Goal: Information Seeking & Learning: Check status

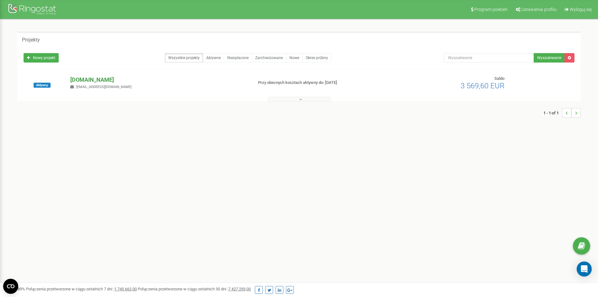
click at [80, 77] on p "[DOMAIN_NAME]" at bounding box center [158, 80] width 177 height 8
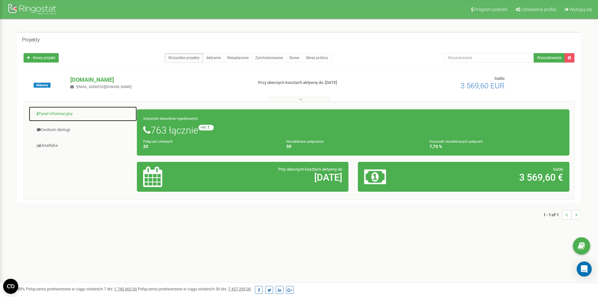
click at [53, 117] on link "Panel Informacyjny" at bounding box center [83, 113] width 109 height 15
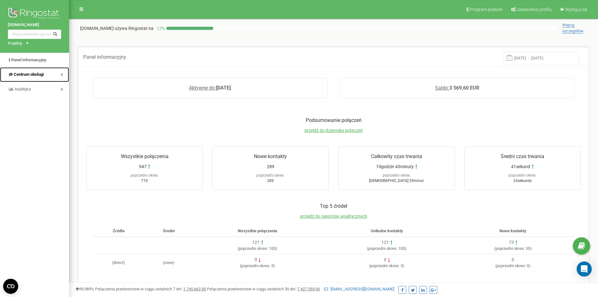
click at [24, 75] on span "Centrum obsługi" at bounding box center [29, 74] width 30 height 5
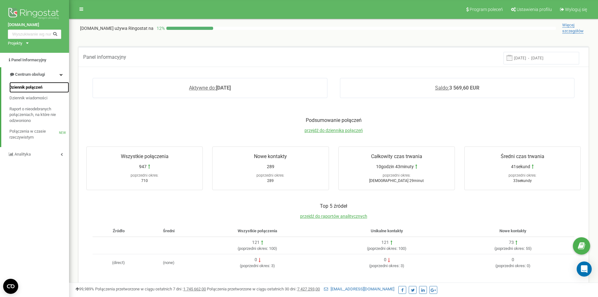
click at [28, 90] on span "Dziennik połączeń" at bounding box center [25, 87] width 33 height 6
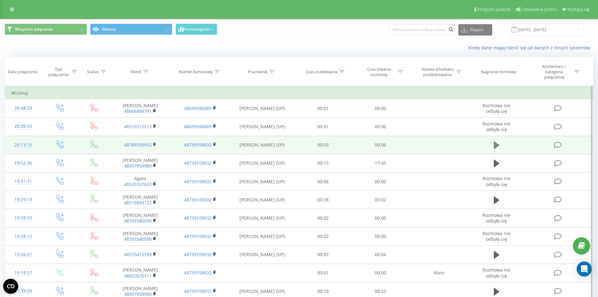
click at [495, 145] on icon at bounding box center [497, 145] width 6 height 8
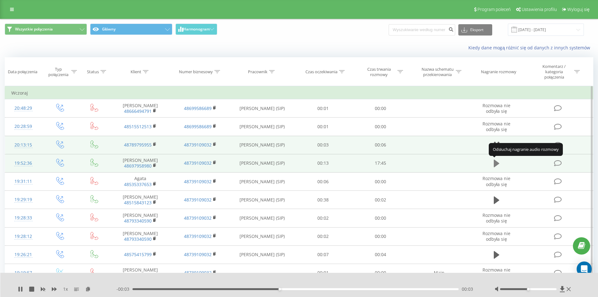
click at [498, 164] on icon at bounding box center [497, 163] width 6 height 8
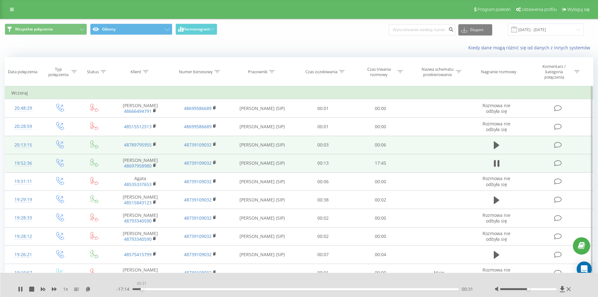
click at [142, 289] on div "00:31" at bounding box center [295, 289] width 327 height 2
click at [153, 288] on div "00:31" at bounding box center [295, 289] width 327 height 2
drag, startPoint x: 527, startPoint y: 287, endPoint x: 537, endPoint y: 288, distance: 10.1
click at [537, 288] on div at bounding box center [534, 289] width 78 height 6
click at [531, 288] on div at bounding box center [528, 289] width 57 height 2
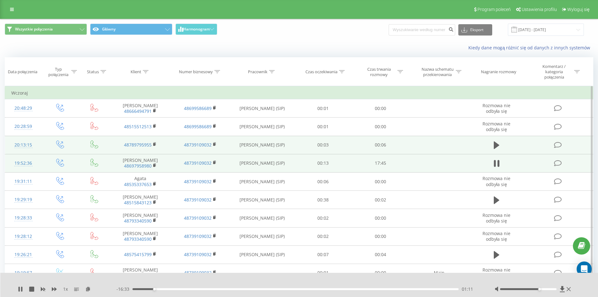
drag, startPoint x: 530, startPoint y: 289, endPoint x: 541, endPoint y: 292, distance: 11.4
click at [541, 292] on div "1 x - 16:33 01:11 01:11" at bounding box center [299, 285] width 598 height 24
drag, startPoint x: 542, startPoint y: 292, endPoint x: 552, endPoint y: 292, distance: 10.4
click at [552, 292] on div "1 x - 16:33 01:12 01:12" at bounding box center [299, 285] width 598 height 24
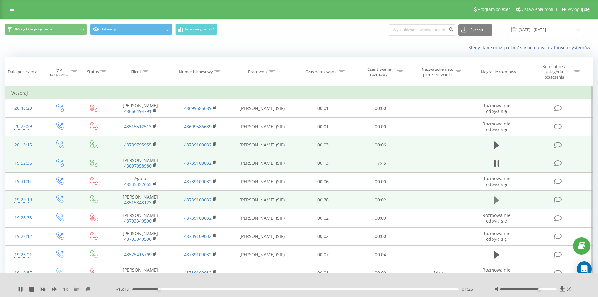
click at [500, 202] on button at bounding box center [496, 199] width 9 height 9
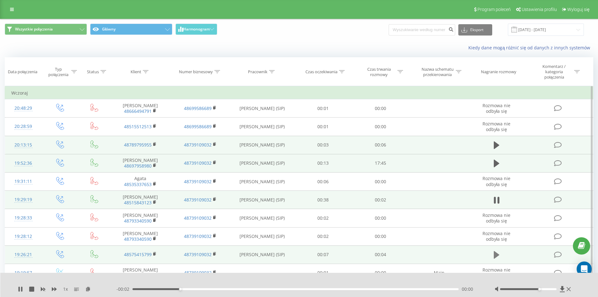
click at [494, 255] on icon at bounding box center [497, 254] width 6 height 9
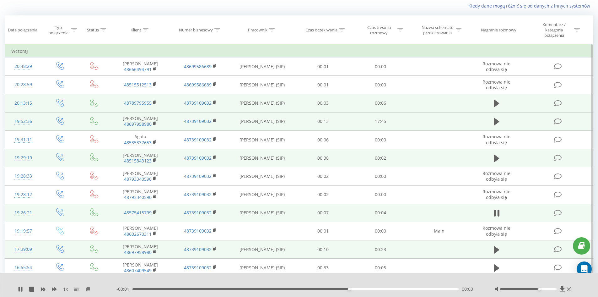
scroll to position [94, 0]
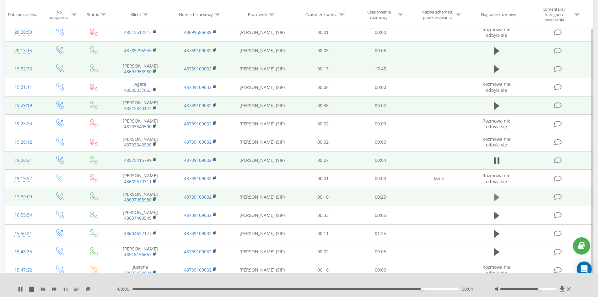
click at [493, 201] on button at bounding box center [496, 196] width 9 height 9
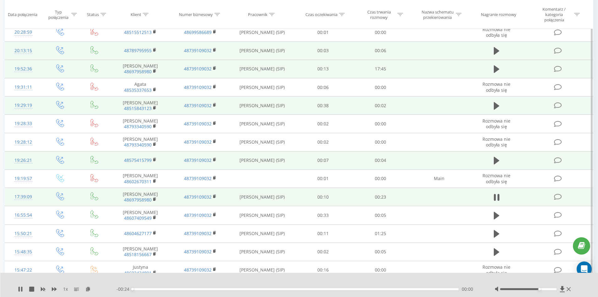
drag, startPoint x: 541, startPoint y: 290, endPoint x: 545, endPoint y: 290, distance: 3.8
click at [545, 290] on div at bounding box center [534, 289] width 78 height 6
click at [547, 287] on div at bounding box center [534, 289] width 78 height 6
click at [549, 290] on div at bounding box center [534, 289] width 78 height 6
click at [551, 290] on div at bounding box center [534, 289] width 78 height 6
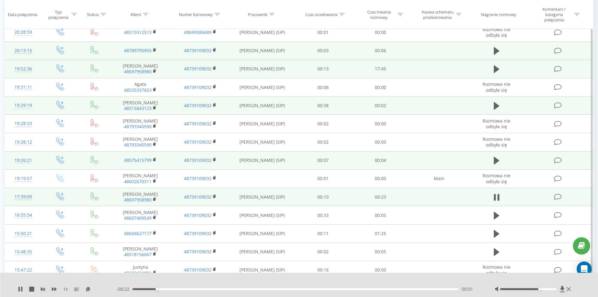
click at [533, 285] on div "1 x - 00:22 00:01 00:01" at bounding box center [299, 285] width 598 height 24
drag, startPoint x: 538, startPoint y: 288, endPoint x: 554, endPoint y: 292, distance: 17.1
click at [554, 292] on div at bounding box center [534, 289] width 78 height 6
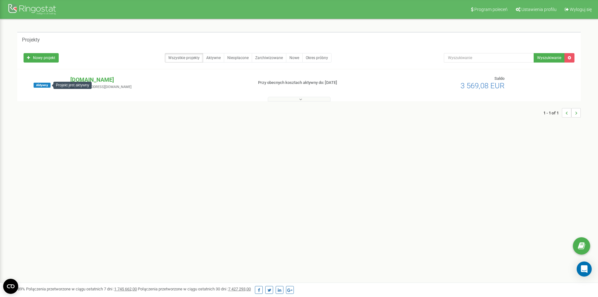
click at [46, 87] on span "Aktywny" at bounding box center [42, 85] width 17 height 5
click at [83, 83] on div "Projekt jest aktywny" at bounding box center [72, 85] width 38 height 7
click at [100, 81] on p "[DOMAIN_NAME]" at bounding box center [158, 80] width 177 height 8
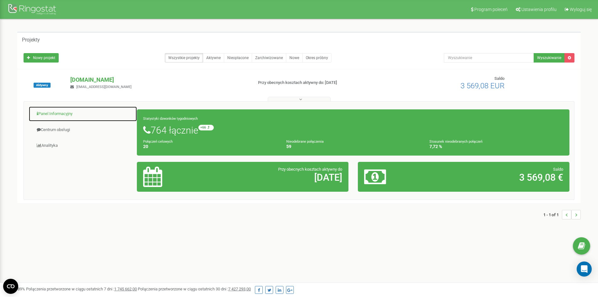
click at [61, 115] on link "Panel Informacyjny" at bounding box center [83, 113] width 109 height 15
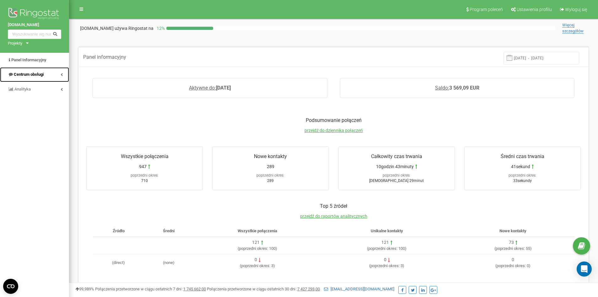
click at [30, 73] on span "Centrum obsługi" at bounding box center [29, 74] width 30 height 5
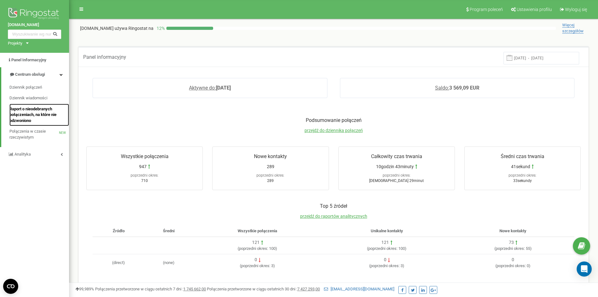
click at [54, 114] on span "Raport o nieodebranych połączeniach, na które nie odzwoniono" at bounding box center [37, 115] width 57 height 18
click at [40, 113] on span "Raport o nieodebranych połączeniach, na które nie odzwoniono" at bounding box center [37, 115] width 57 height 18
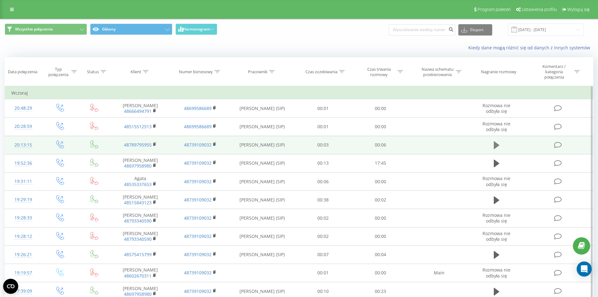
click at [499, 143] on icon at bounding box center [497, 145] width 6 height 9
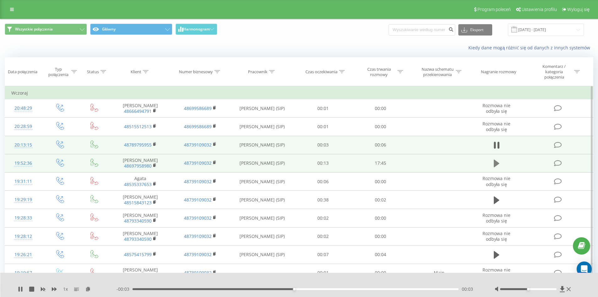
click at [500, 167] on button at bounding box center [496, 163] width 9 height 9
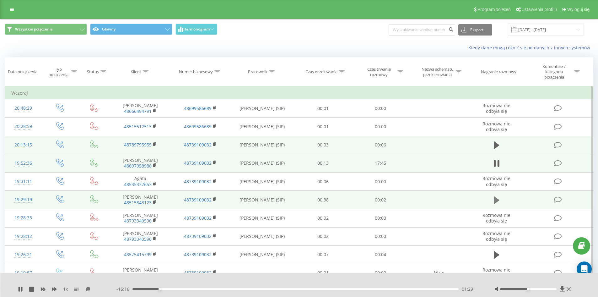
click at [496, 198] on icon at bounding box center [497, 200] width 6 height 8
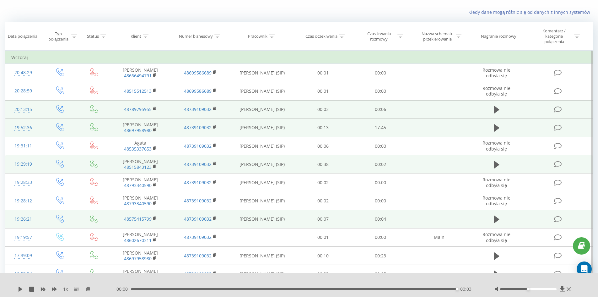
scroll to position [63, 0]
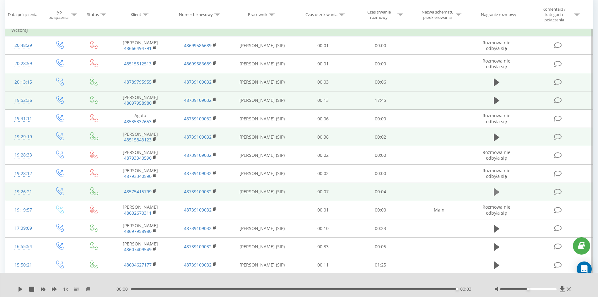
click at [496, 195] on icon at bounding box center [497, 191] width 6 height 9
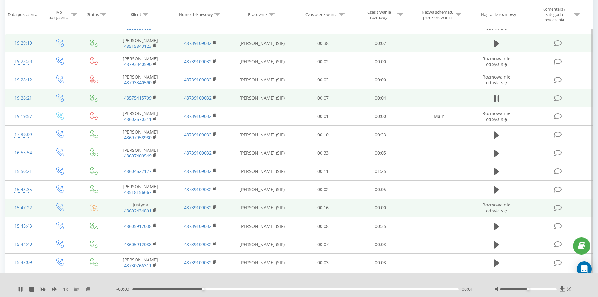
scroll to position [157, 0]
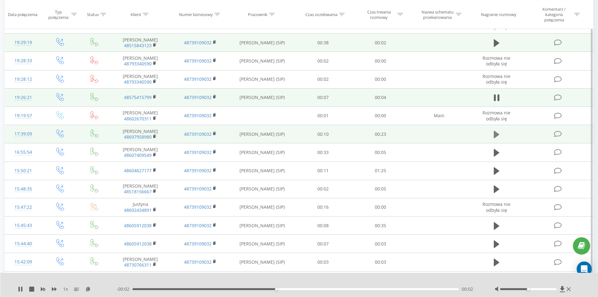
click at [499, 136] on icon at bounding box center [497, 134] width 6 height 9
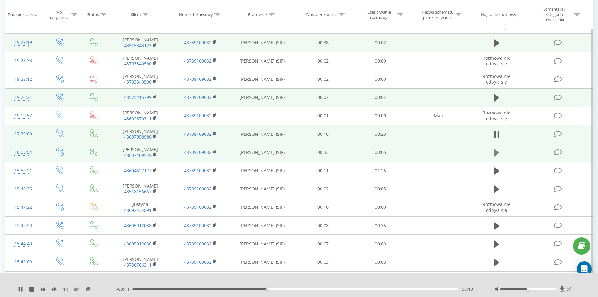
click at [496, 152] on icon at bounding box center [497, 153] width 6 height 8
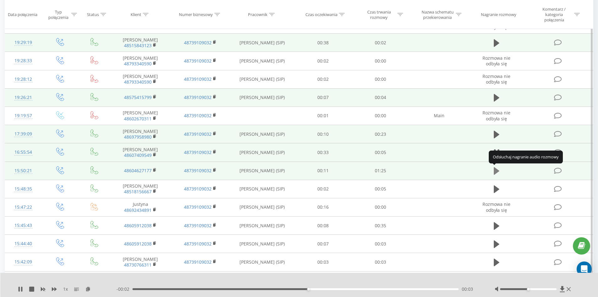
click at [496, 170] on icon at bounding box center [497, 171] width 6 height 8
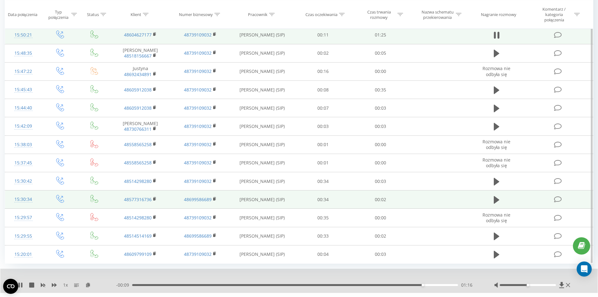
scroll to position [307, 0]
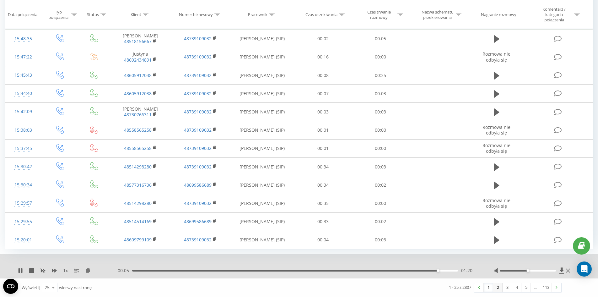
click at [499, 289] on link "2" at bounding box center [497, 287] width 9 height 9
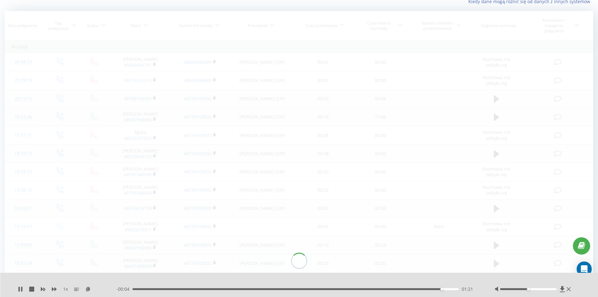
scroll to position [41, 0]
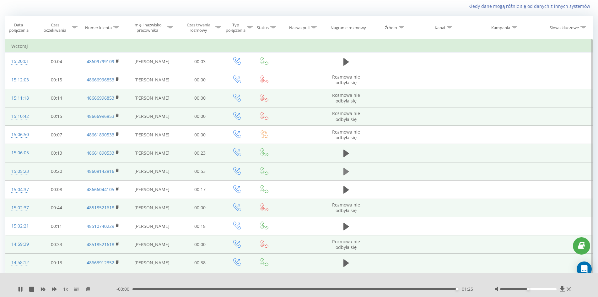
click at [350, 171] on button at bounding box center [346, 171] width 9 height 9
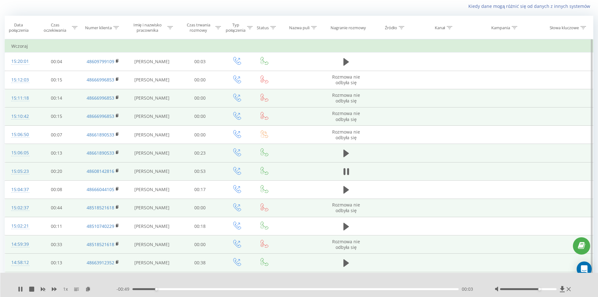
drag, startPoint x: 529, startPoint y: 289, endPoint x: 542, endPoint y: 289, distance: 12.6
click at [542, 289] on div at bounding box center [528, 289] width 57 height 2
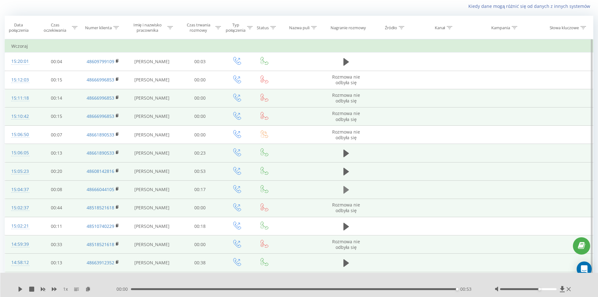
click at [345, 189] on icon at bounding box center [346, 190] width 6 height 8
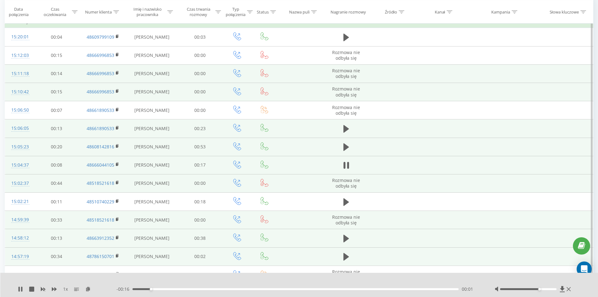
scroll to position [104, 0]
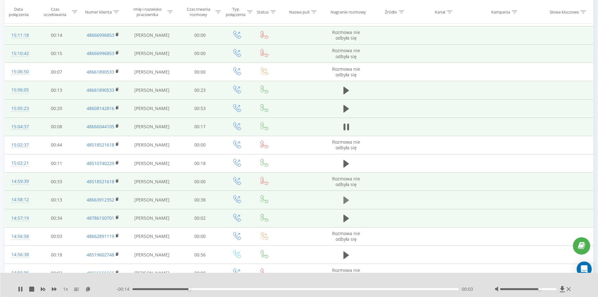
click at [345, 202] on icon at bounding box center [346, 200] width 6 height 8
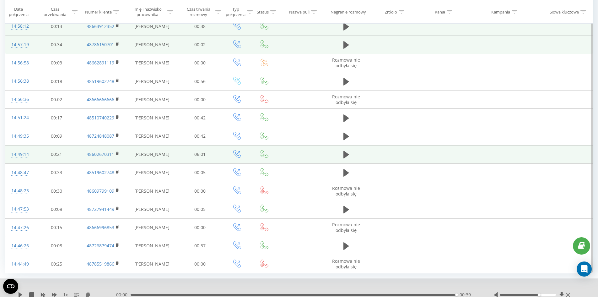
scroll to position [302, 0]
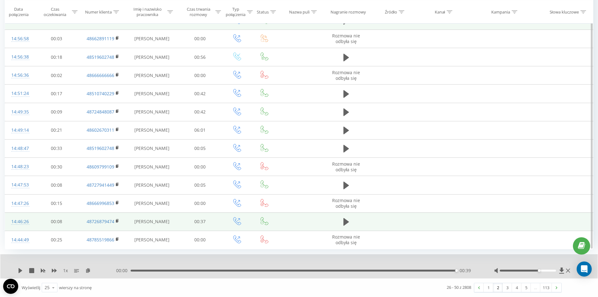
click at [352, 214] on td at bounding box center [346, 221] width 44 height 18
click at [345, 219] on button at bounding box center [346, 221] width 9 height 9
click at [508, 289] on link "3" at bounding box center [507, 287] width 9 height 9
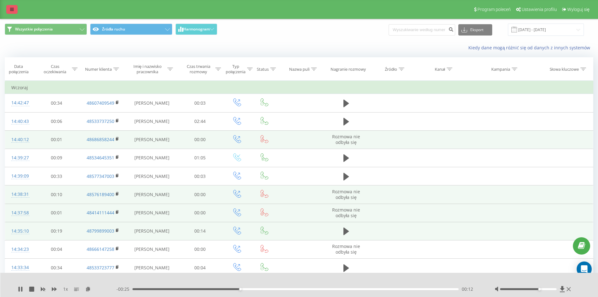
click at [13, 10] on icon at bounding box center [12, 9] width 4 height 4
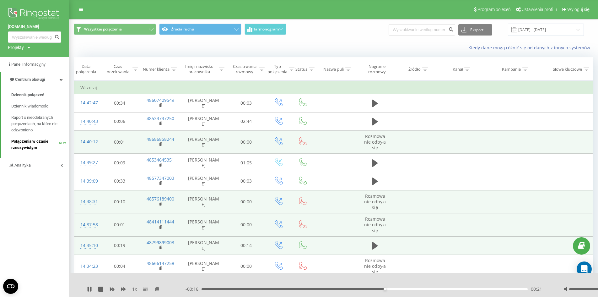
click at [36, 145] on span "Połączenia w czasie rzeczywistym" at bounding box center [35, 144] width 48 height 13
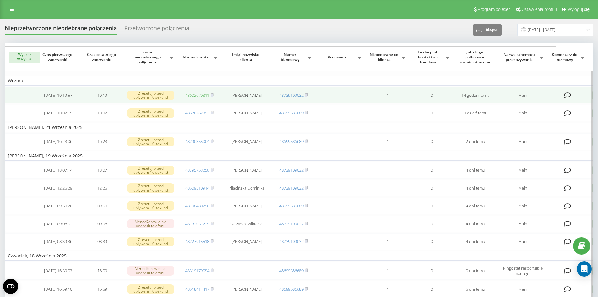
click at [200, 95] on link "48602670311" at bounding box center [197, 95] width 24 height 6
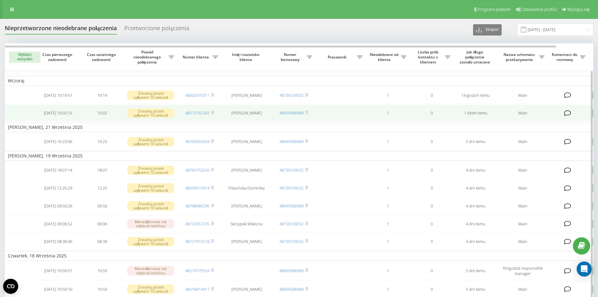
click at [456, 121] on td "1 dzień temu" at bounding box center [476, 113] width 44 height 17
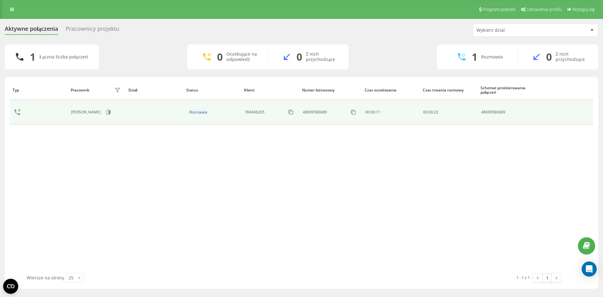
click at [229, 116] on td "Rozmawia" at bounding box center [212, 112] width 58 height 24
click at [86, 110] on div "[PERSON_NAME]" at bounding box center [86, 112] width 31 height 4
click at [13, 111] on icon at bounding box center [17, 112] width 15 height 15
click at [110, 113] on icon at bounding box center [109, 112] width 2 height 3
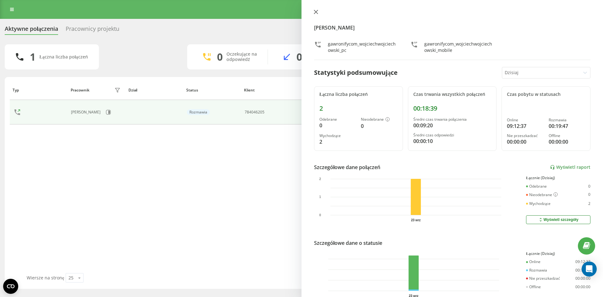
click at [313, 13] on button at bounding box center [316, 12] width 8 height 6
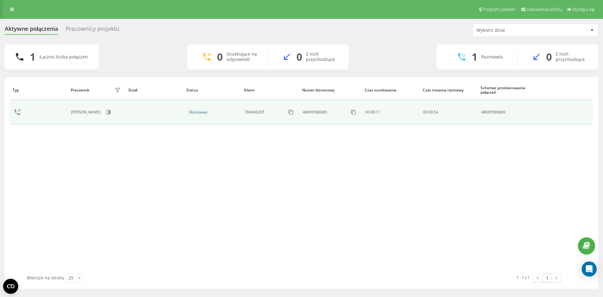
click at [17, 111] on icon at bounding box center [17, 112] width 15 height 15
click at [341, 111] on div "48699586689" at bounding box center [331, 112] width 56 height 10
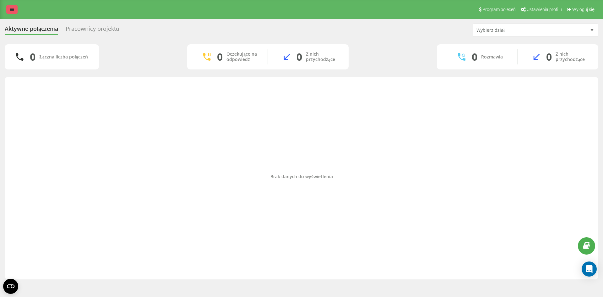
click at [15, 12] on link at bounding box center [11, 9] width 11 height 9
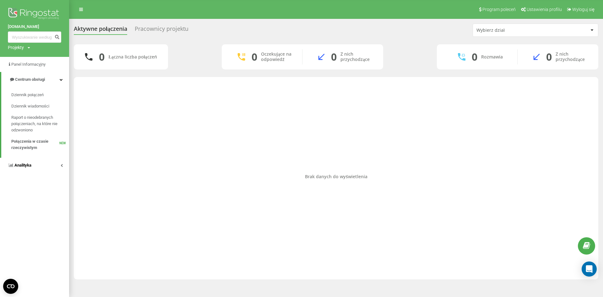
click at [35, 164] on link "Analityka" at bounding box center [34, 165] width 69 height 15
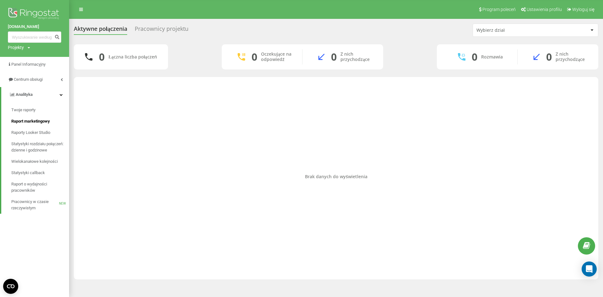
click at [34, 122] on span "Raport marketingowy" at bounding box center [30, 121] width 39 height 6
